Goal: Task Accomplishment & Management: Use online tool/utility

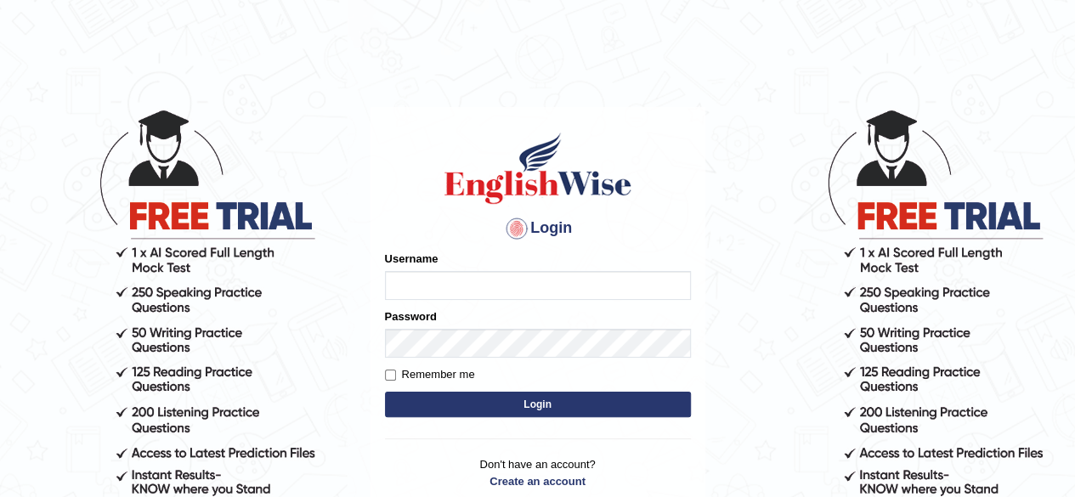
type input "0451698575"
click at [472, 400] on button "Login" at bounding box center [538, 404] width 306 height 25
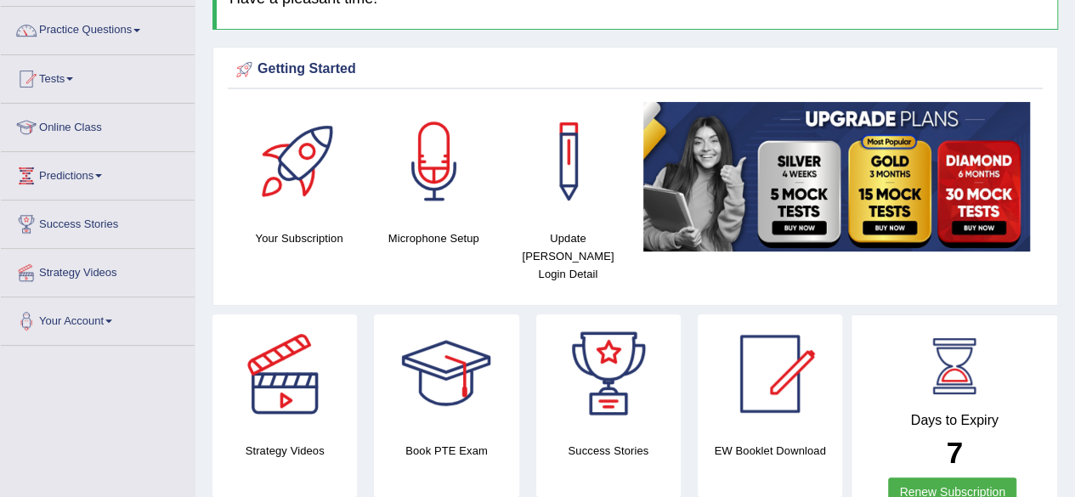
scroll to position [136, 0]
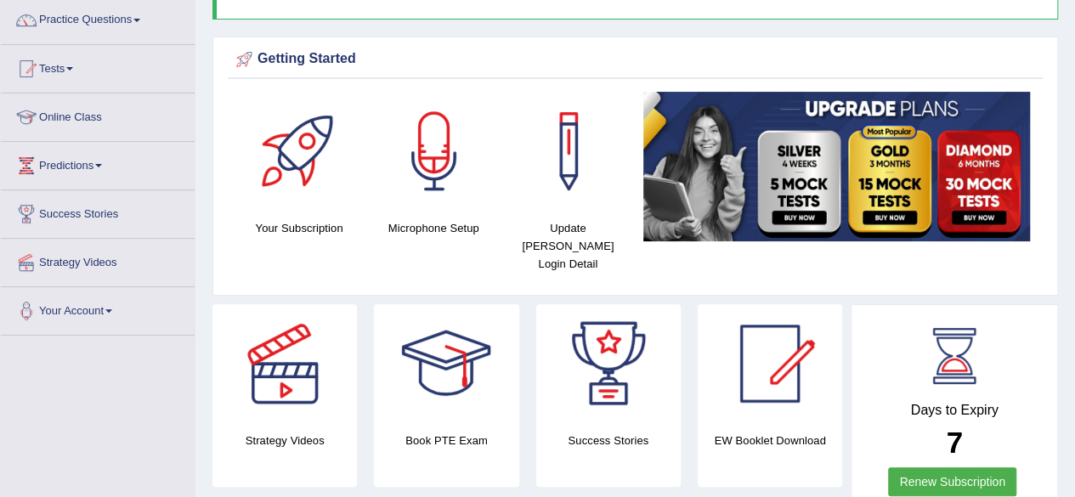
click at [1001, 467] on link "Renew Subscription" at bounding box center [952, 481] width 128 height 29
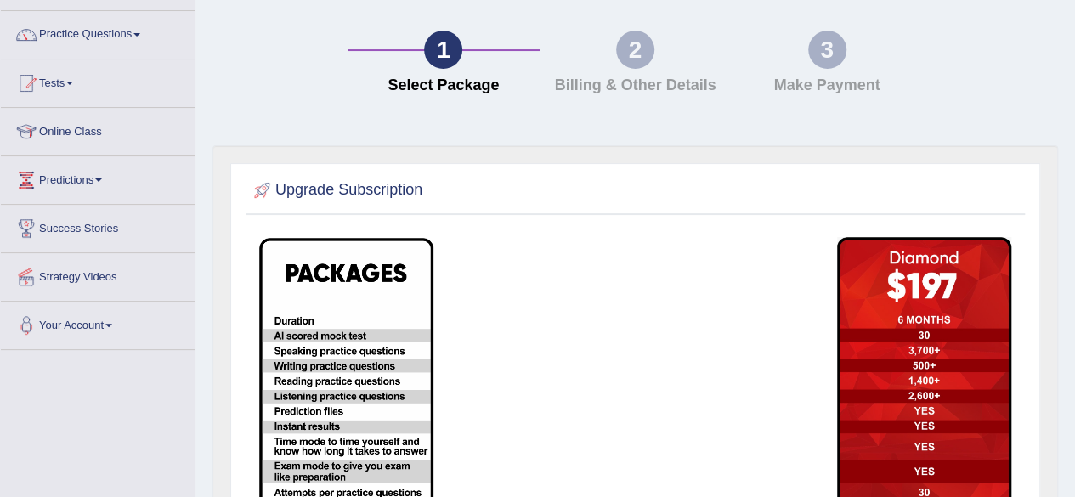
scroll to position [136, 0]
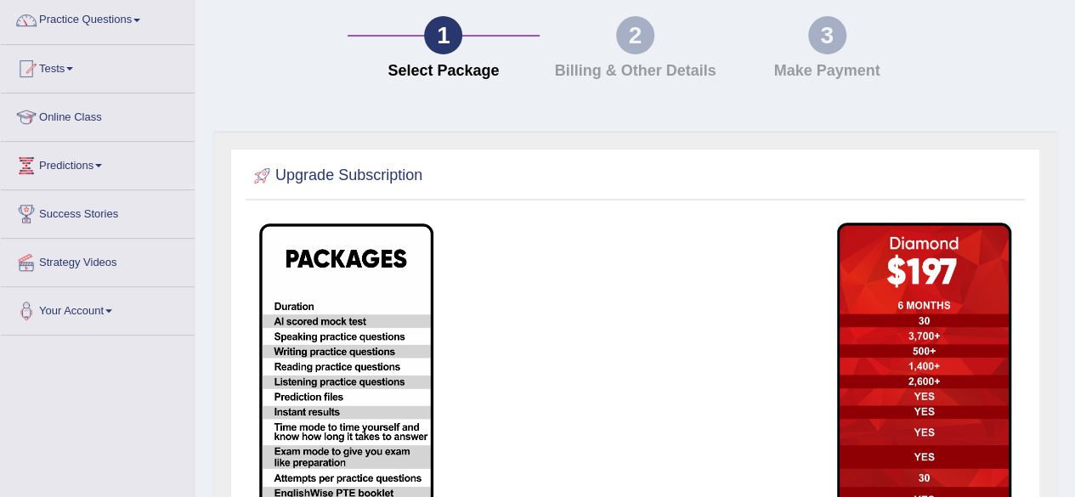
click at [289, 324] on img at bounding box center [346, 418] width 174 height 391
click at [76, 71] on link "Tests" at bounding box center [98, 66] width 194 height 42
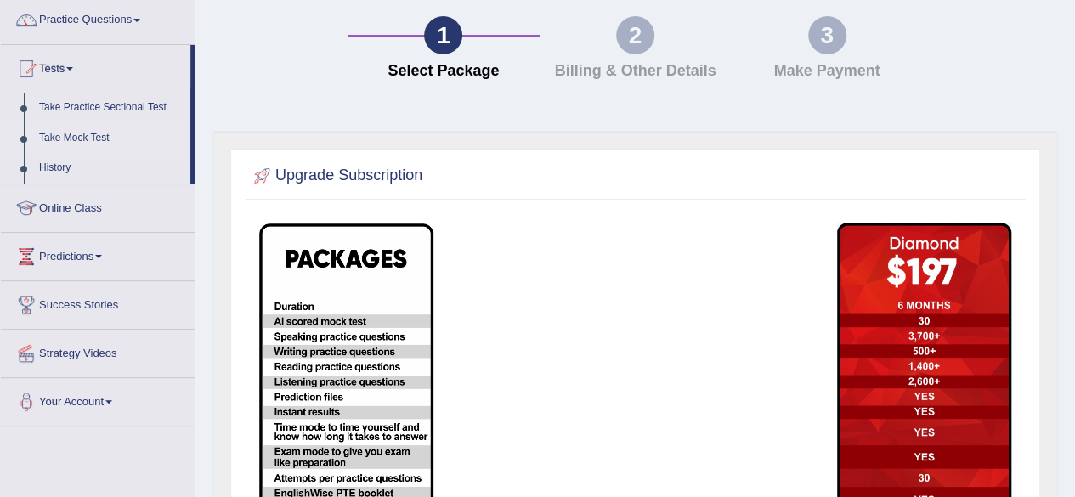
click at [71, 132] on link "Take Mock Test" at bounding box center [110, 138] width 159 height 31
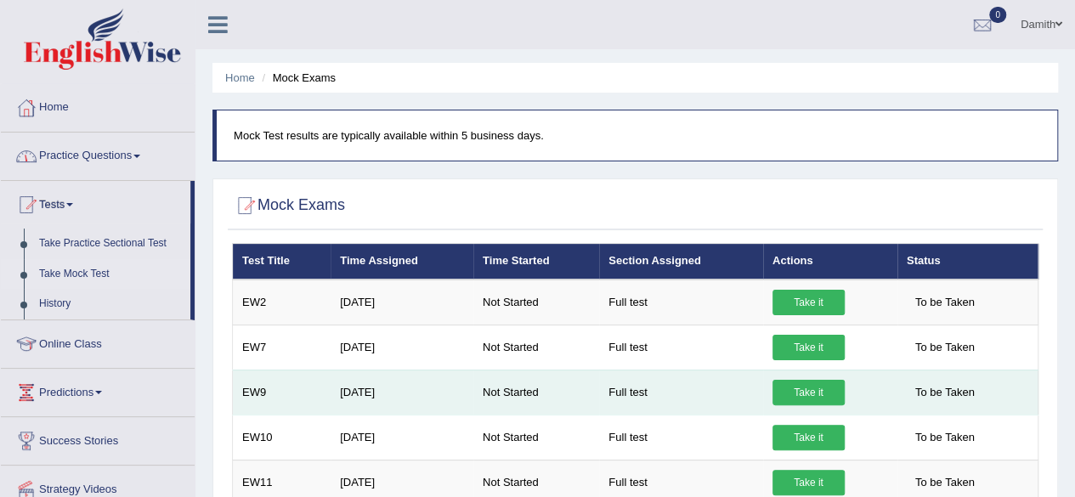
click at [818, 396] on link "Take it" at bounding box center [808, 392] width 72 height 25
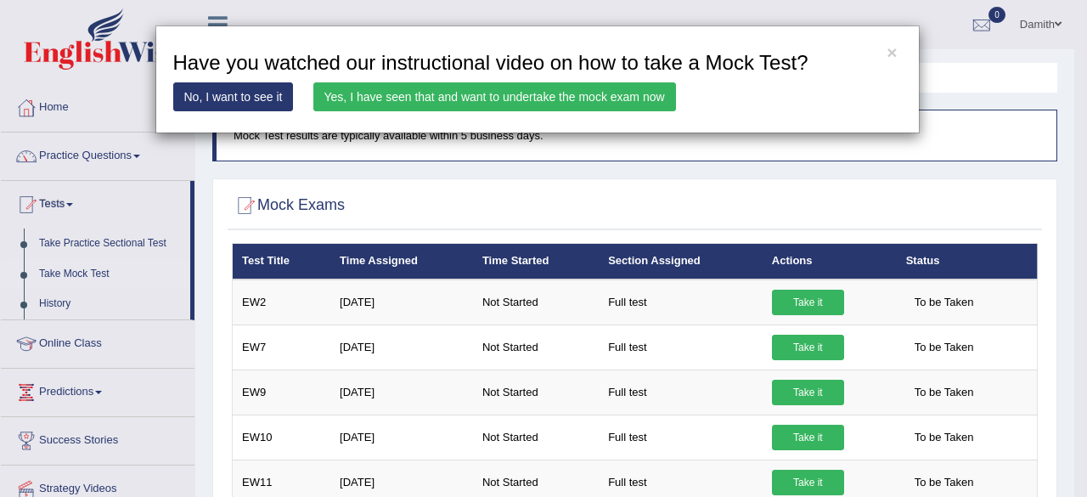
click at [559, 93] on link "Yes, I have seen that and want to undertake the mock exam now" at bounding box center [494, 96] width 363 height 29
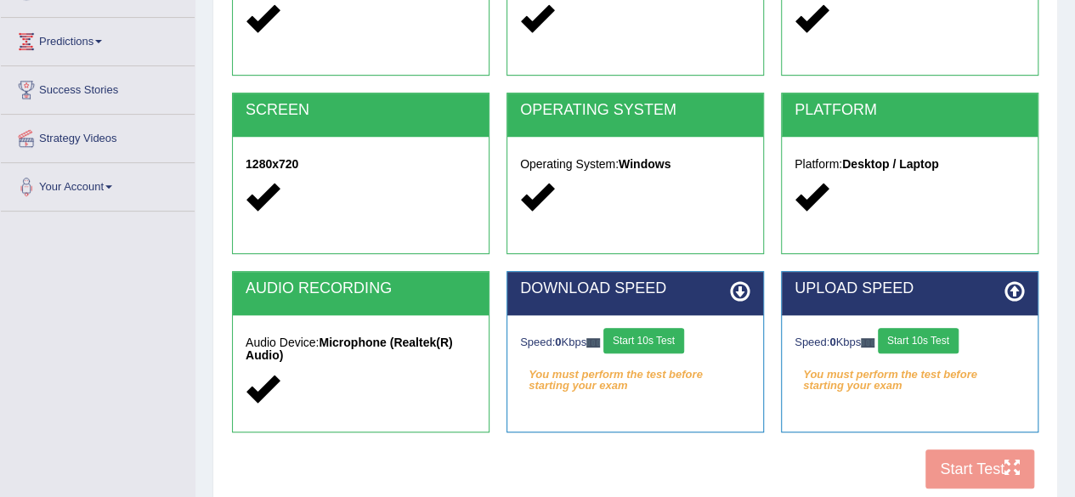
scroll to position [272, 0]
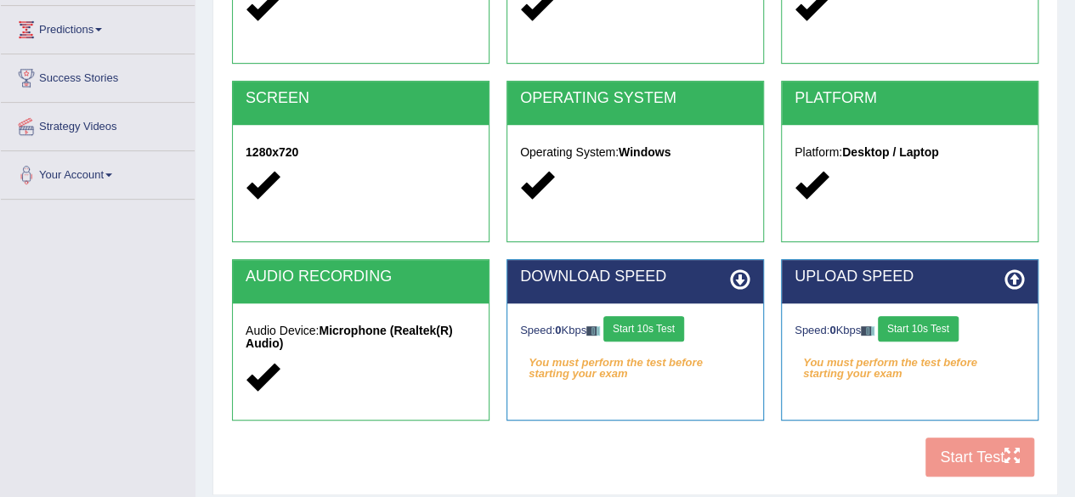
click at [628, 334] on button "Start 10s Test" at bounding box center [643, 328] width 81 height 25
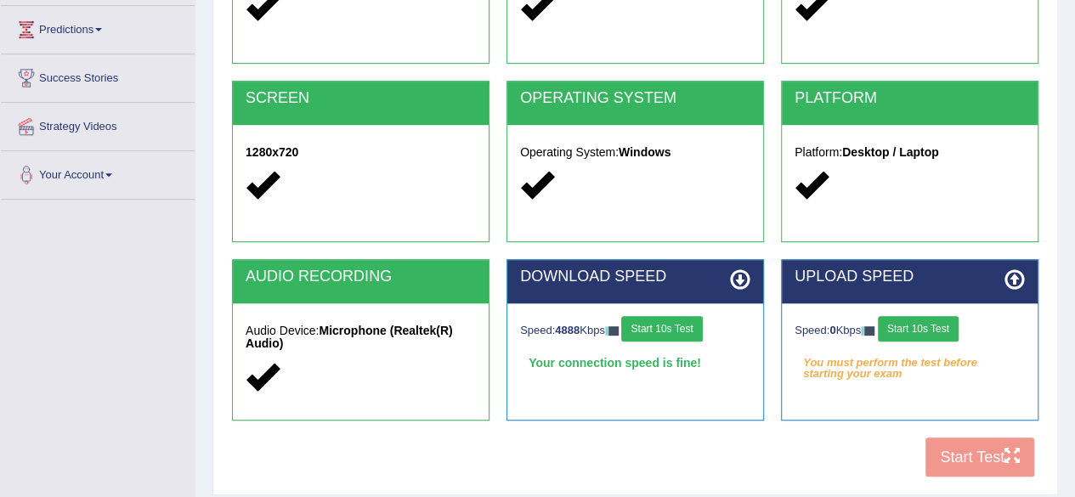
click at [929, 319] on button "Start 10s Test" at bounding box center [918, 328] width 81 height 25
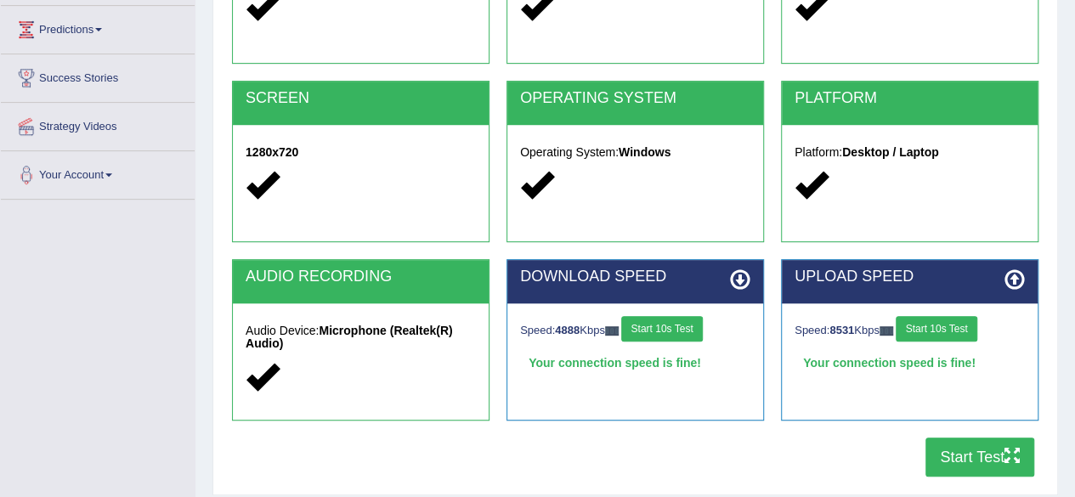
click at [968, 455] on button "Start Test" at bounding box center [979, 457] width 109 height 39
